Goal: Task Accomplishment & Management: Use online tool/utility

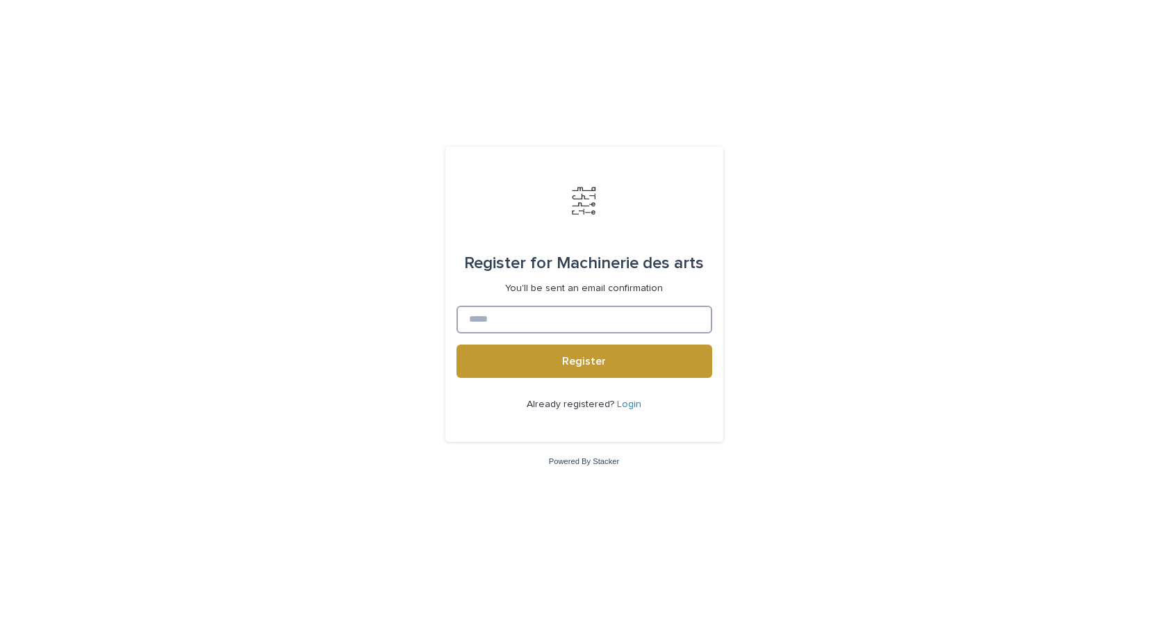
click at [493, 318] on input at bounding box center [585, 320] width 256 height 28
type input "**********"
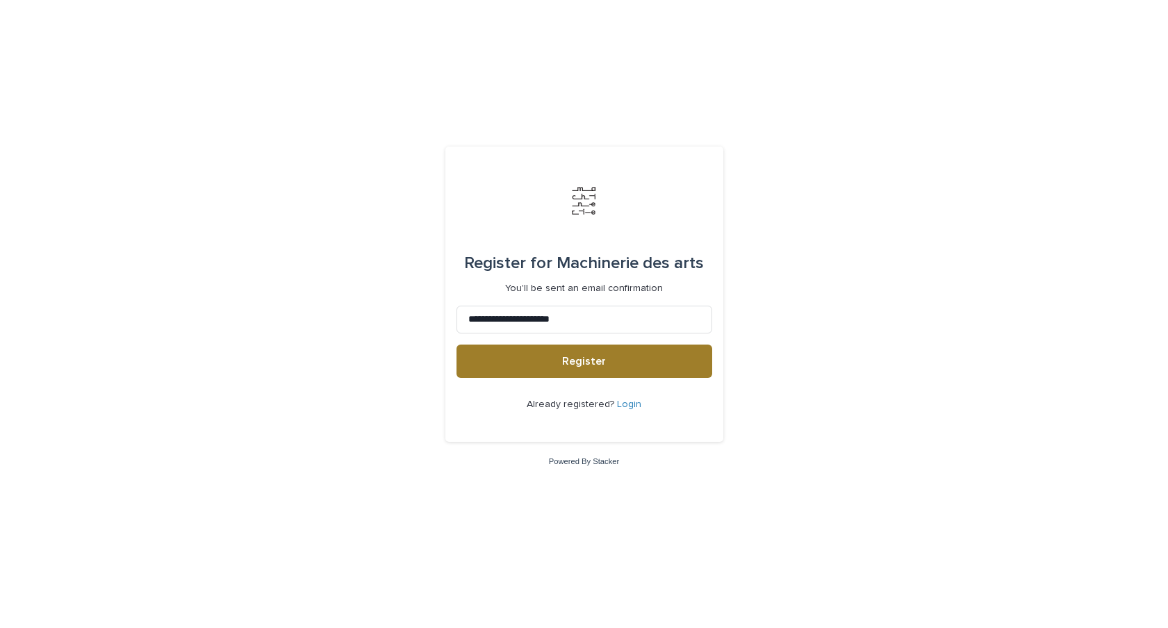
click at [575, 361] on span "Register" at bounding box center [584, 361] width 44 height 11
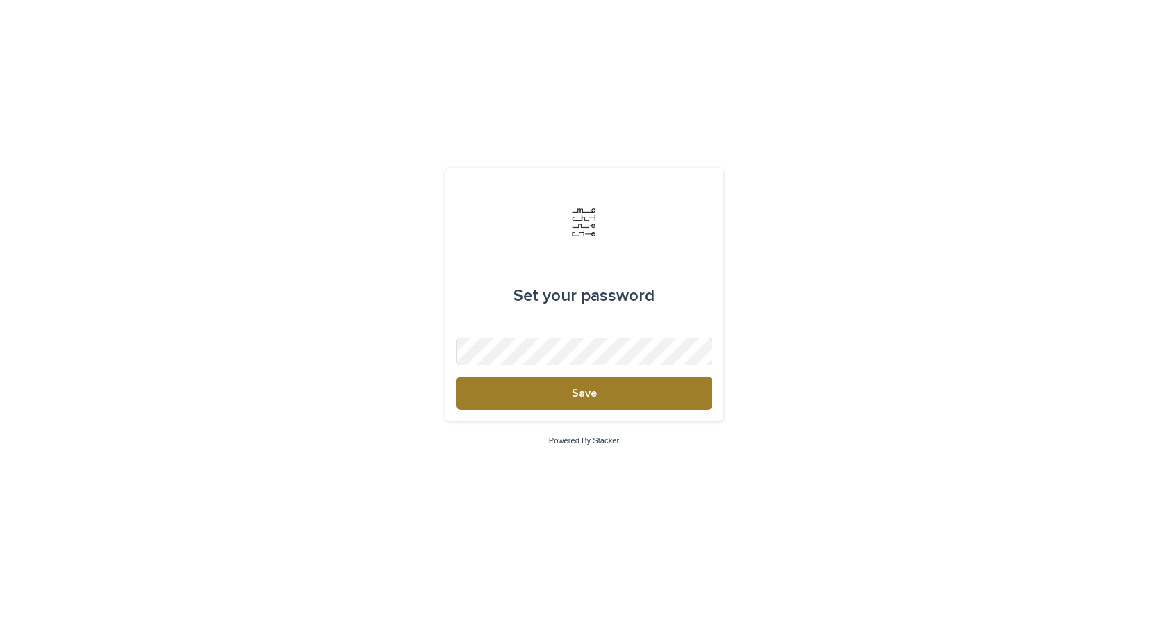
click at [559, 388] on button "Save" at bounding box center [585, 393] width 256 height 33
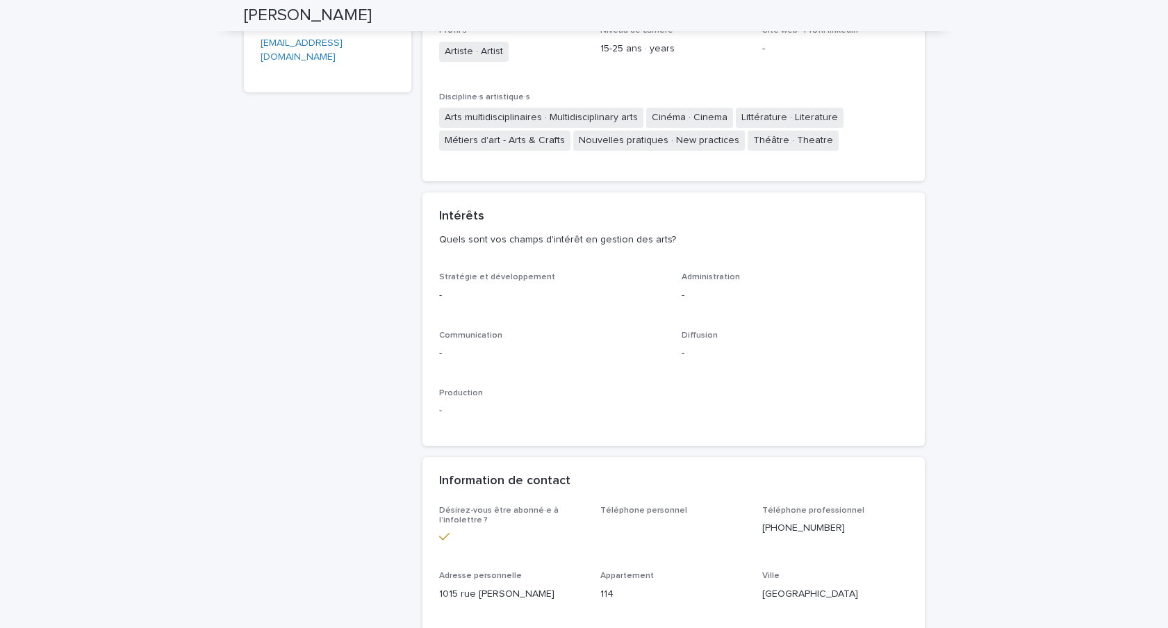
scroll to position [397, 0]
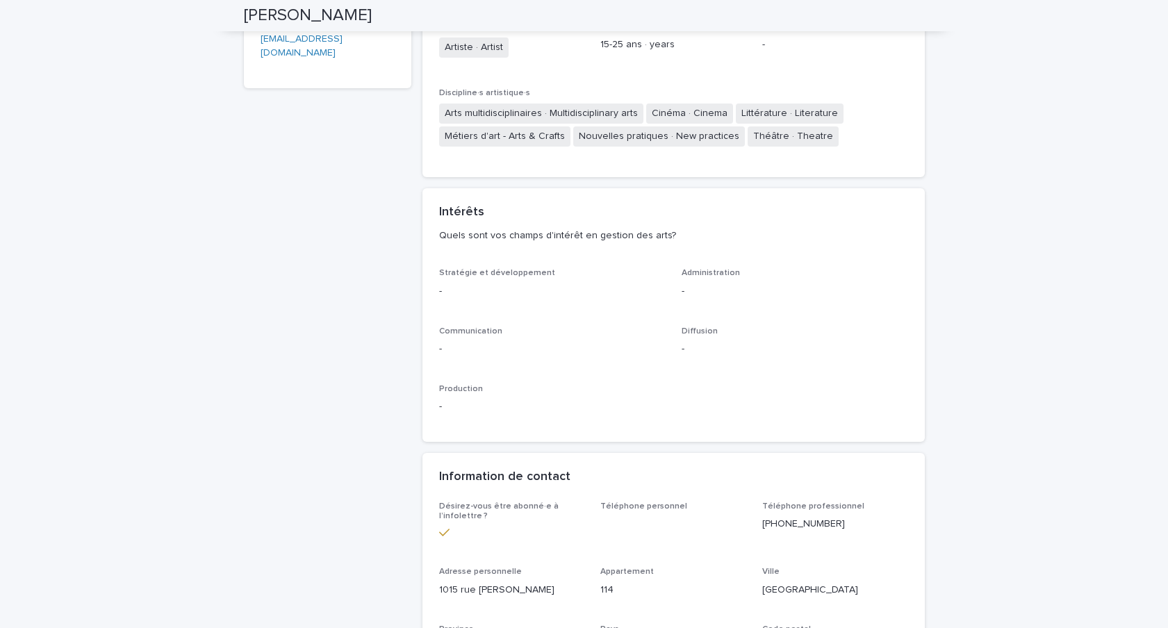
click at [459, 388] on span "Production" at bounding box center [461, 389] width 44 height 8
click at [441, 406] on p "-" at bounding box center [552, 407] width 227 height 15
click at [447, 407] on p "-" at bounding box center [552, 407] width 227 height 15
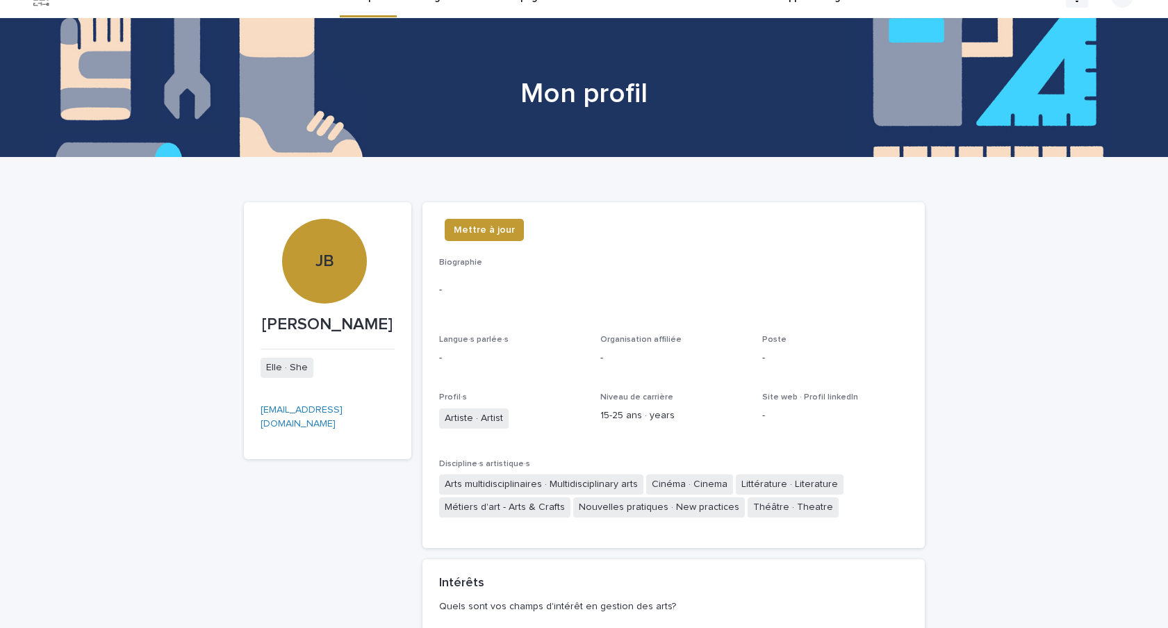
scroll to position [0, 0]
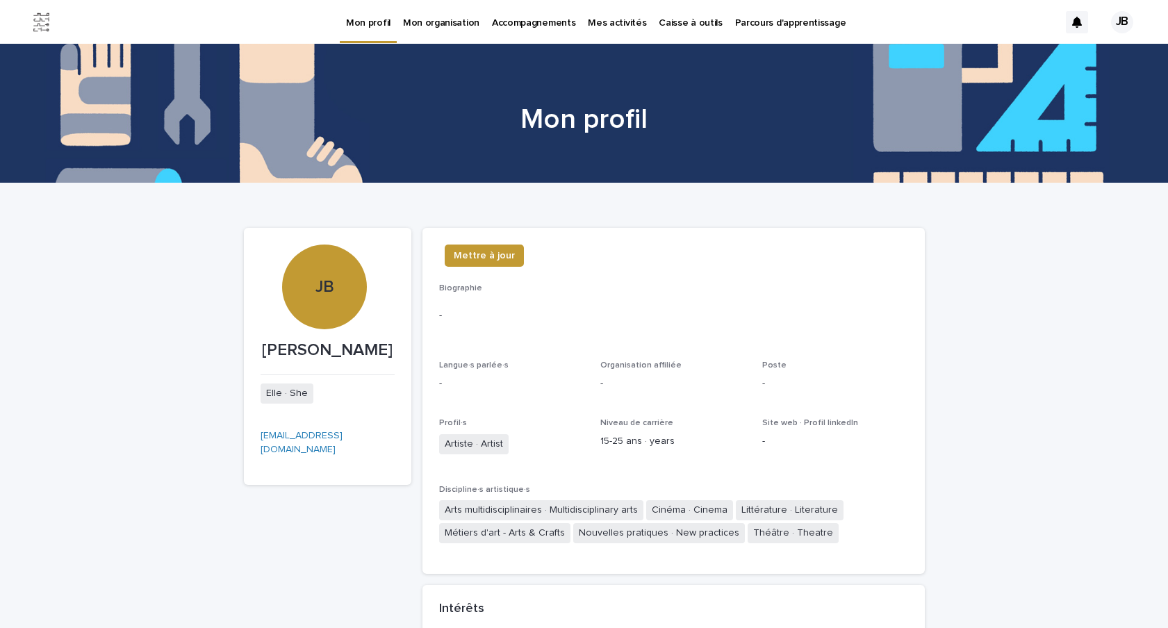
click at [751, 22] on p "Parcours d'apprentissage" at bounding box center [790, 14] width 111 height 29
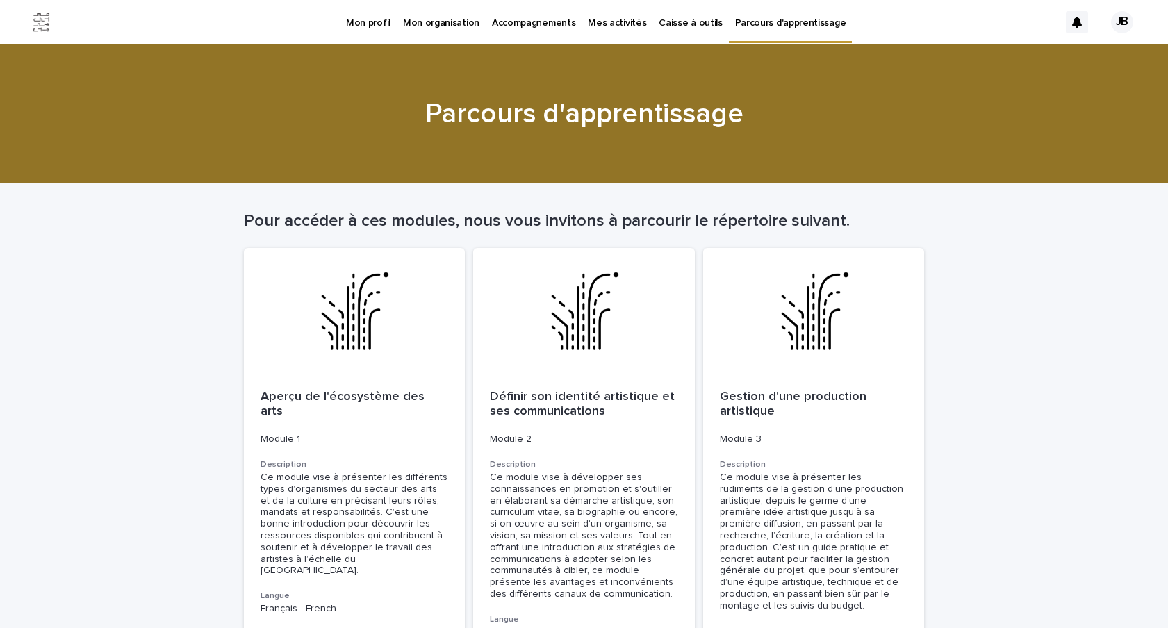
click at [597, 20] on p "Mes activités" at bounding box center [617, 14] width 58 height 29
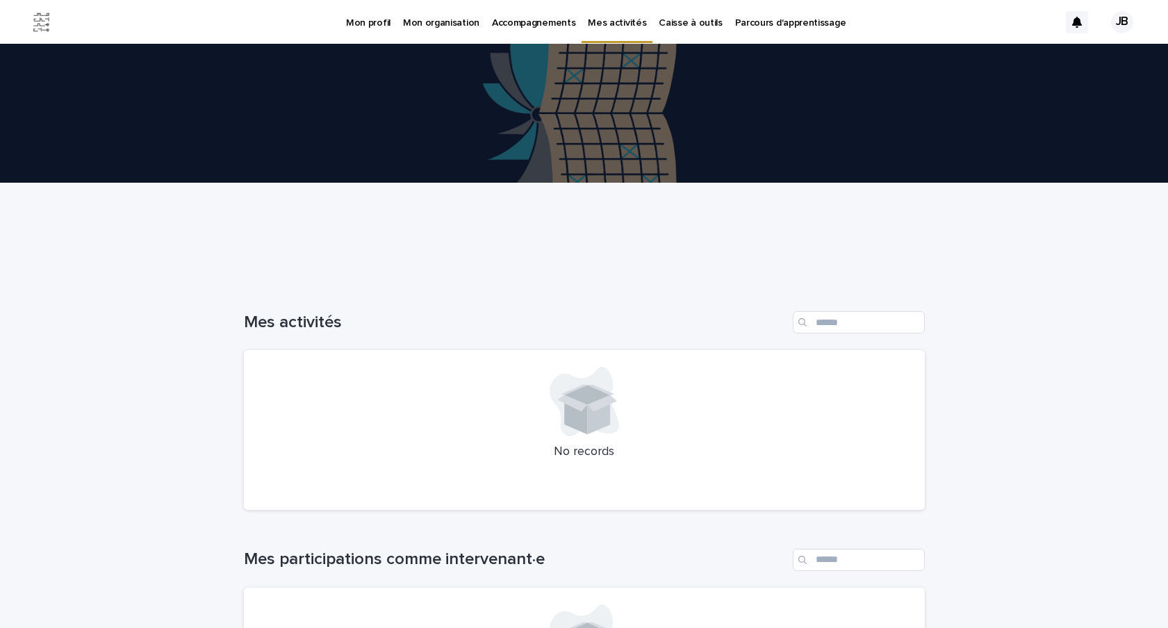
click at [661, 22] on p "Caisse à outils" at bounding box center [690, 14] width 63 height 29
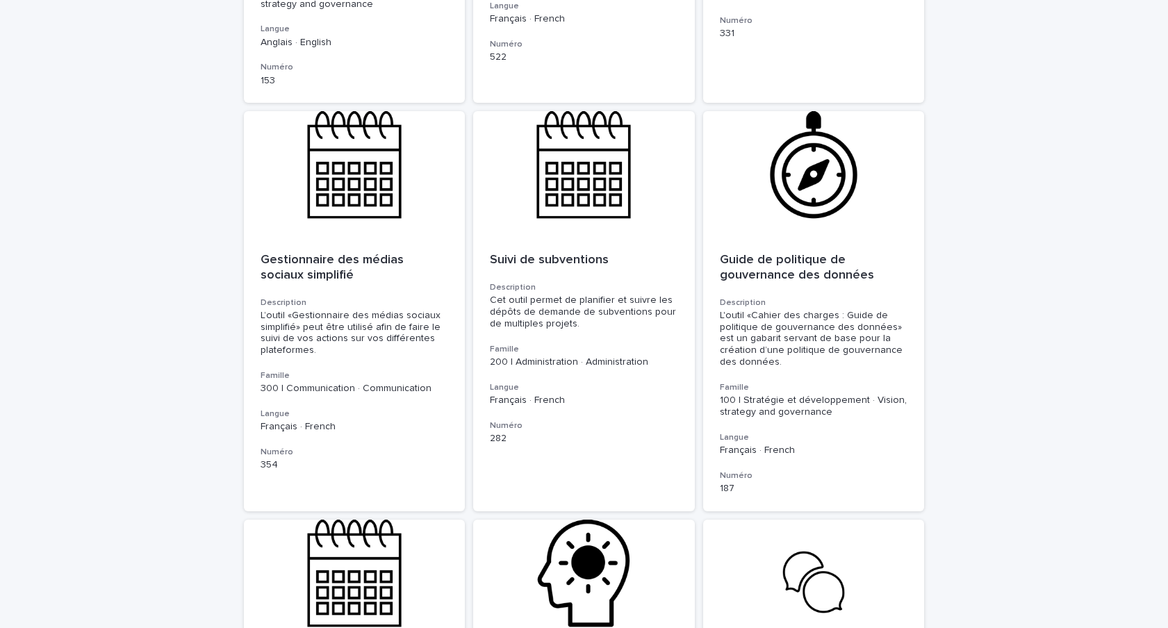
scroll to position [3140, 0]
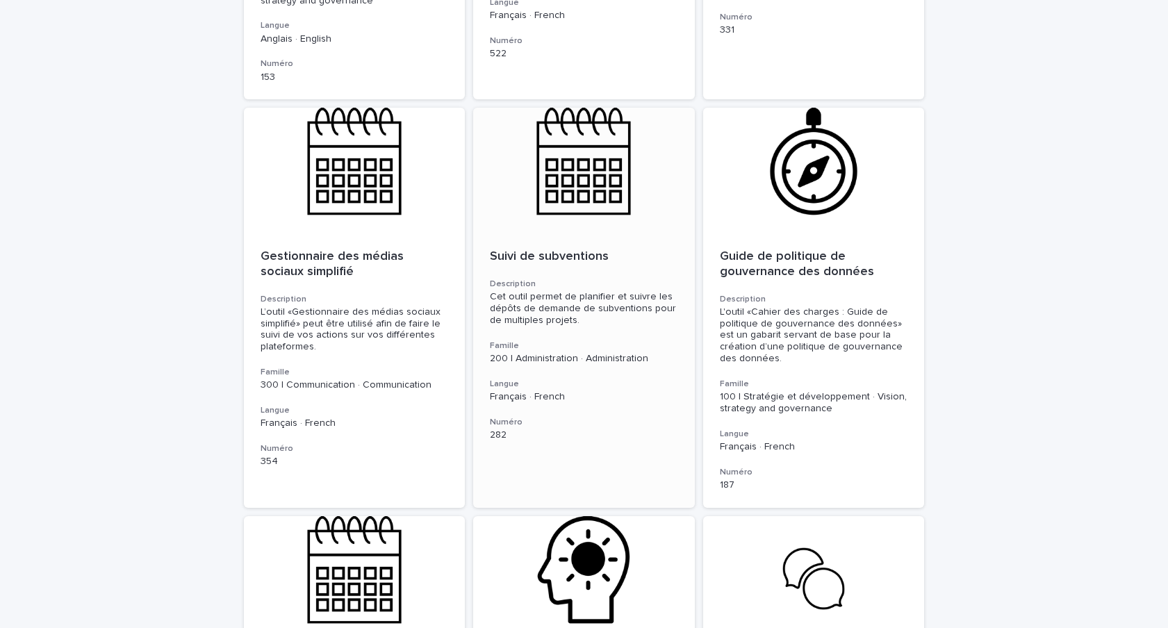
click at [600, 157] on div at bounding box center [584, 170] width 222 height 125
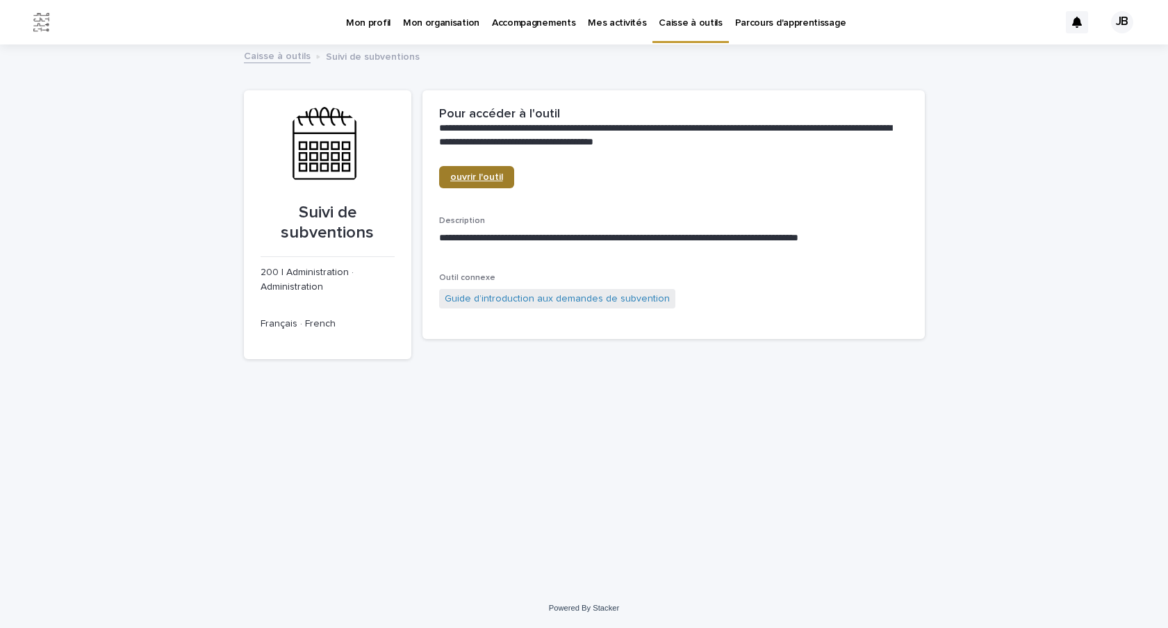
click at [472, 178] on span "ouvrir l'outil" at bounding box center [476, 177] width 53 height 10
click at [39, 22] on img at bounding box center [42, 22] width 28 height 28
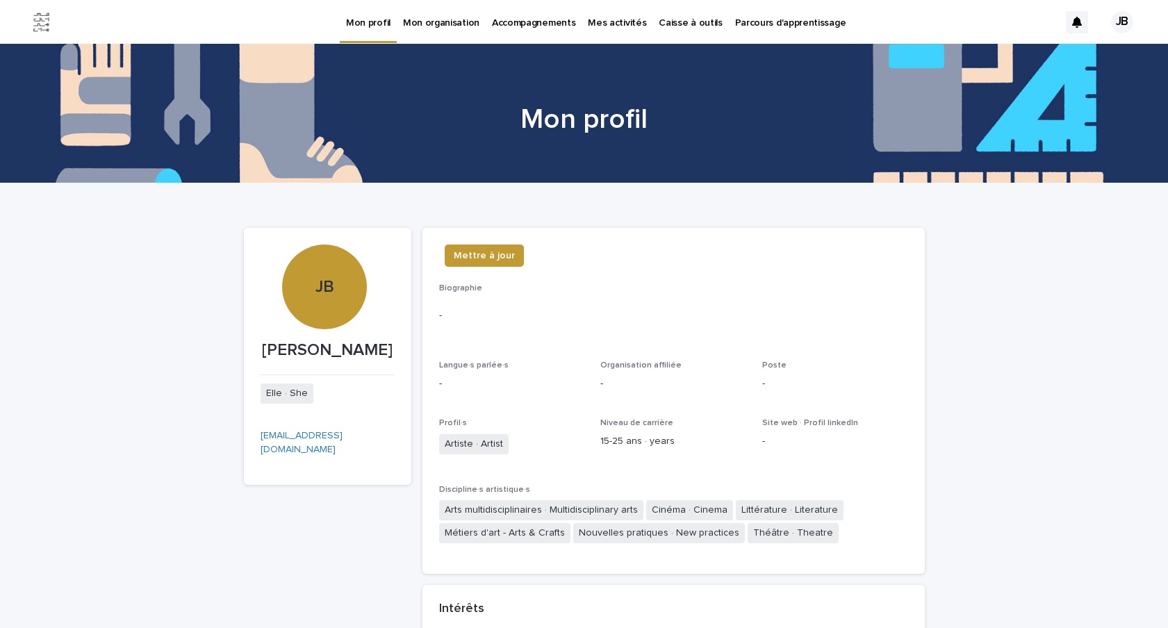
click at [685, 20] on p "Caisse à outils" at bounding box center [690, 14] width 63 height 29
